Goal: Information Seeking & Learning: Learn about a topic

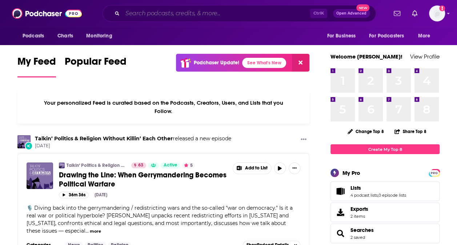
click at [152, 12] on input "Search podcasts, credits, & more..." at bounding box center [217, 14] width 188 height 12
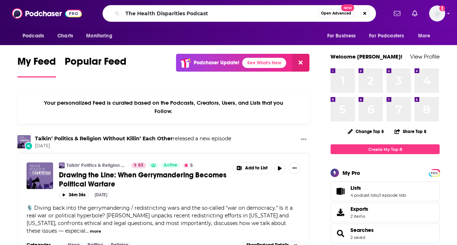
type input "The Health Disparities Podcast"
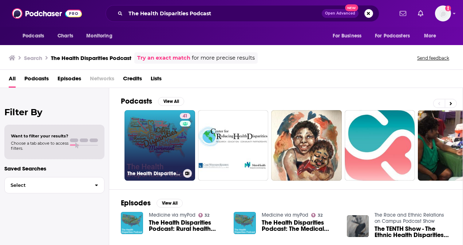
click at [138, 145] on link "41 The Health Disparities Podcast" at bounding box center [159, 145] width 71 height 71
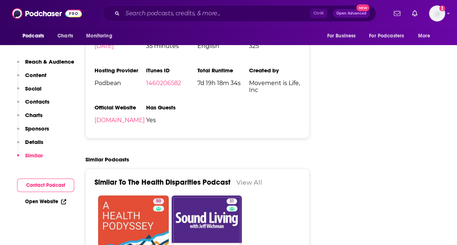
scroll to position [969, 0]
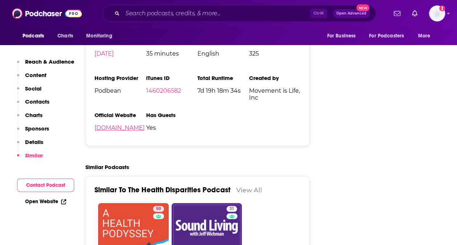
click at [145, 124] on link "[DOMAIN_NAME]" at bounding box center [120, 127] width 50 height 7
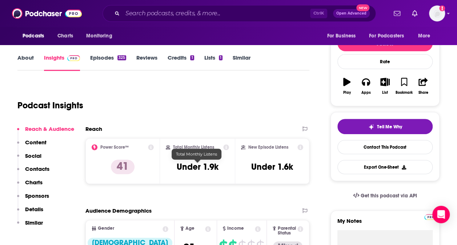
scroll to position [36, 0]
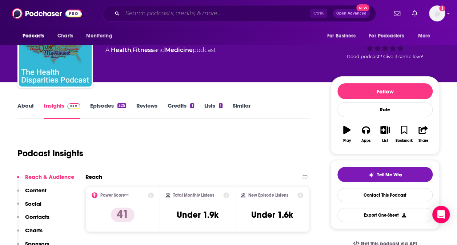
click at [186, 11] on input "Search podcasts, credits, & more..." at bounding box center [217, 14] width 188 height 12
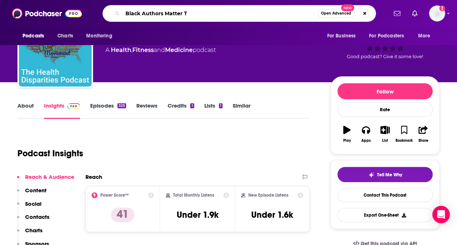
type input "Black Authors Matter TV"
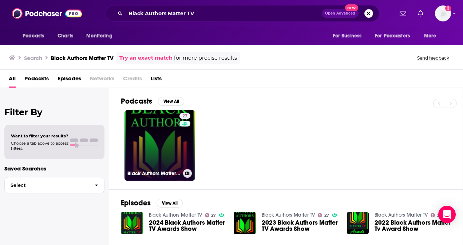
click at [157, 129] on link "27 Black Authors Matter TV" at bounding box center [159, 145] width 71 height 71
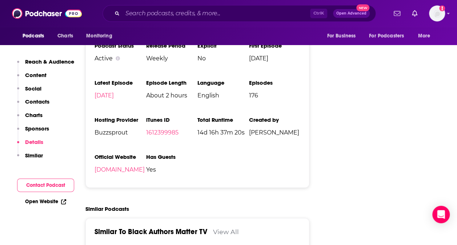
scroll to position [845, 0]
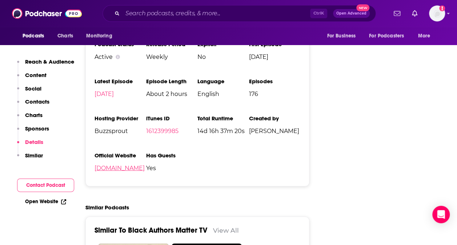
click at [114, 168] on link "[DOMAIN_NAME]" at bounding box center [120, 168] width 50 height 7
